Goal: Task Accomplishment & Management: Use online tool/utility

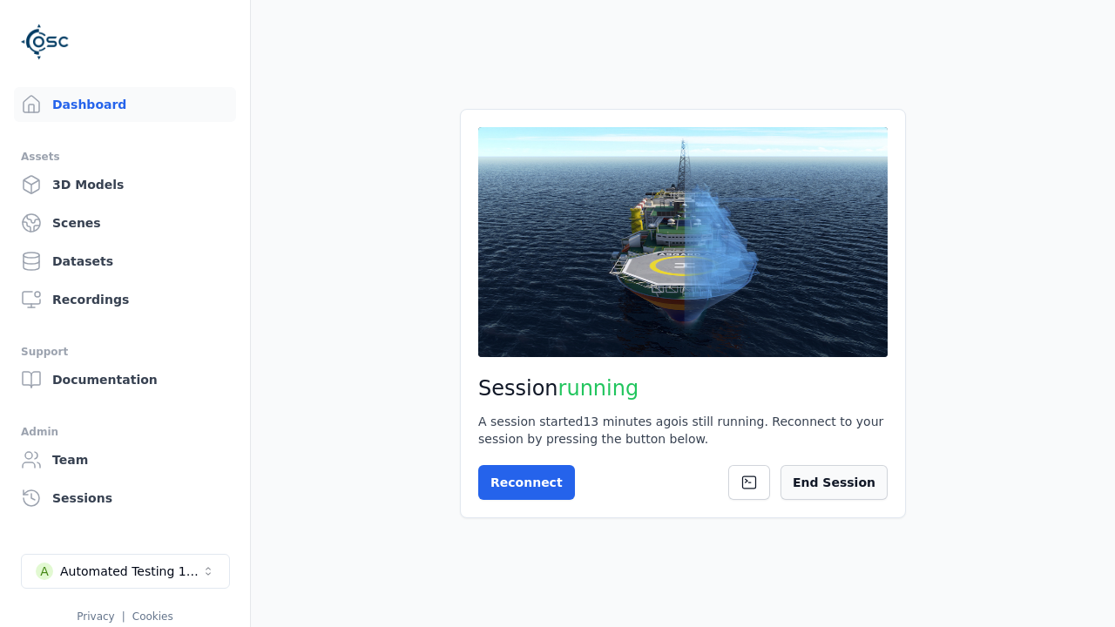
click at [868, 474] on button "End Session" at bounding box center [834, 482] width 107 height 35
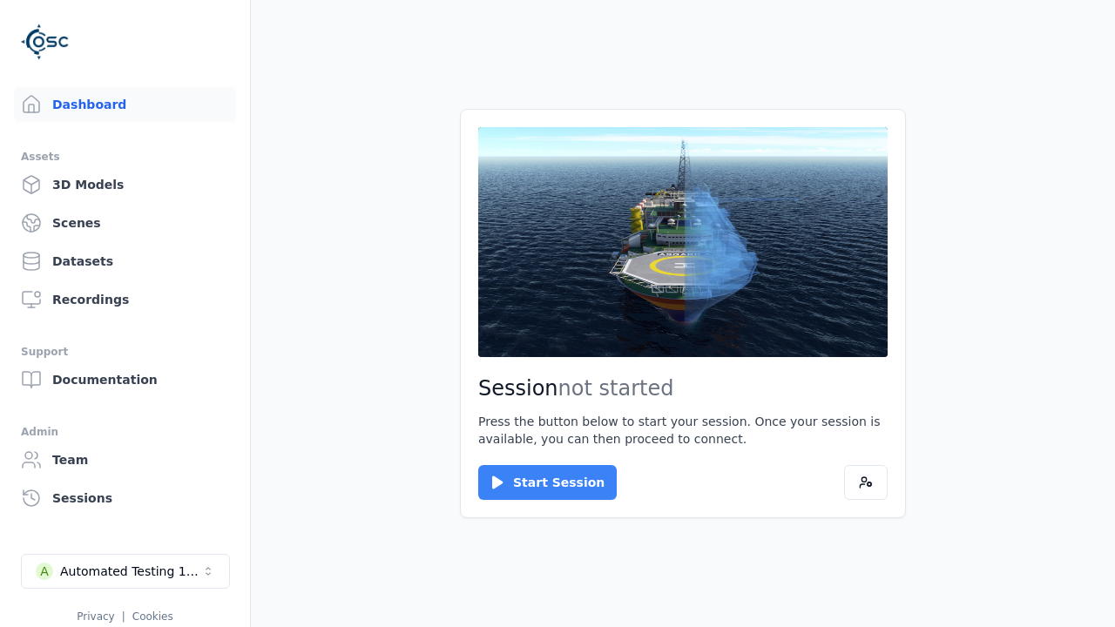
click at [537, 483] on button "Start Session" at bounding box center [547, 482] width 139 height 35
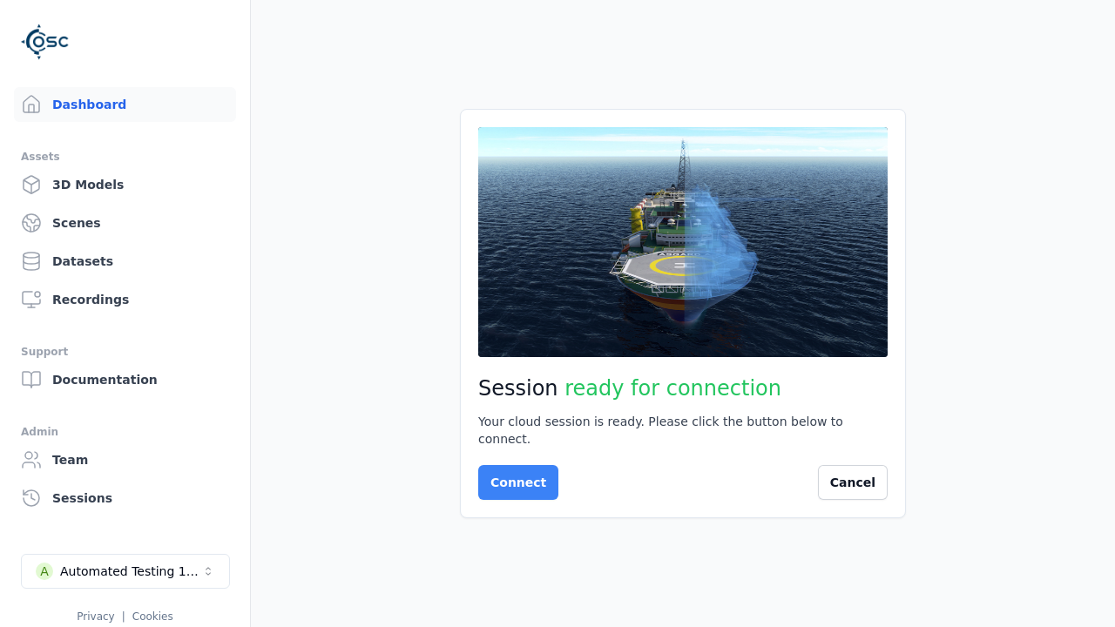
click at [513, 474] on button "Connect" at bounding box center [518, 482] width 80 height 35
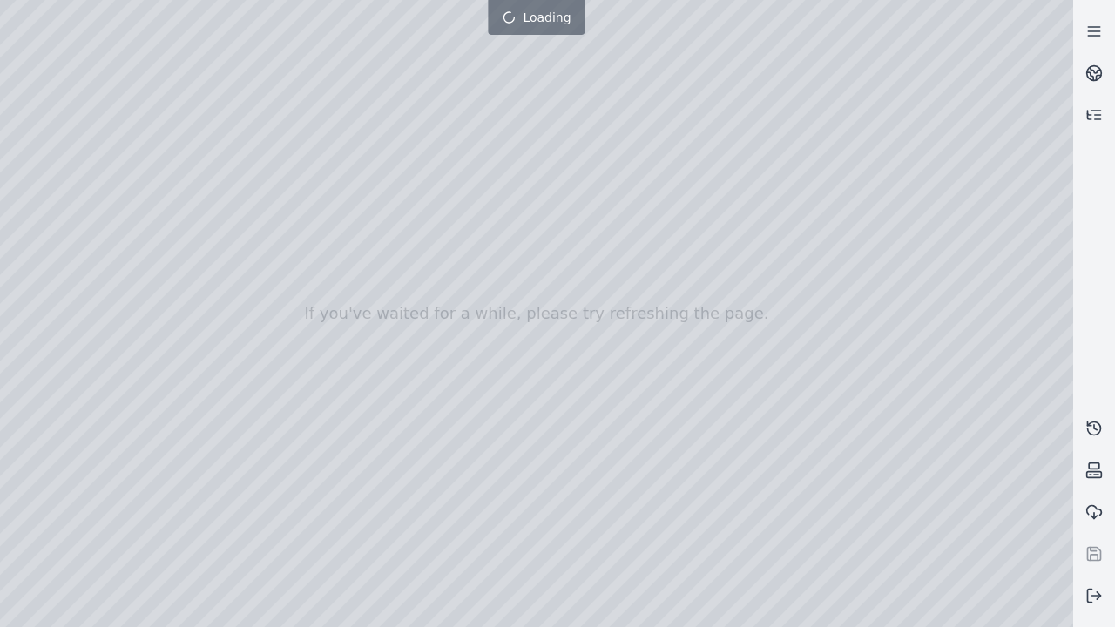
click at [38, 159] on div at bounding box center [536, 313] width 1073 height 627
click at [37, 180] on div at bounding box center [536, 313] width 1073 height 627
